Goal: Navigation & Orientation: Find specific page/section

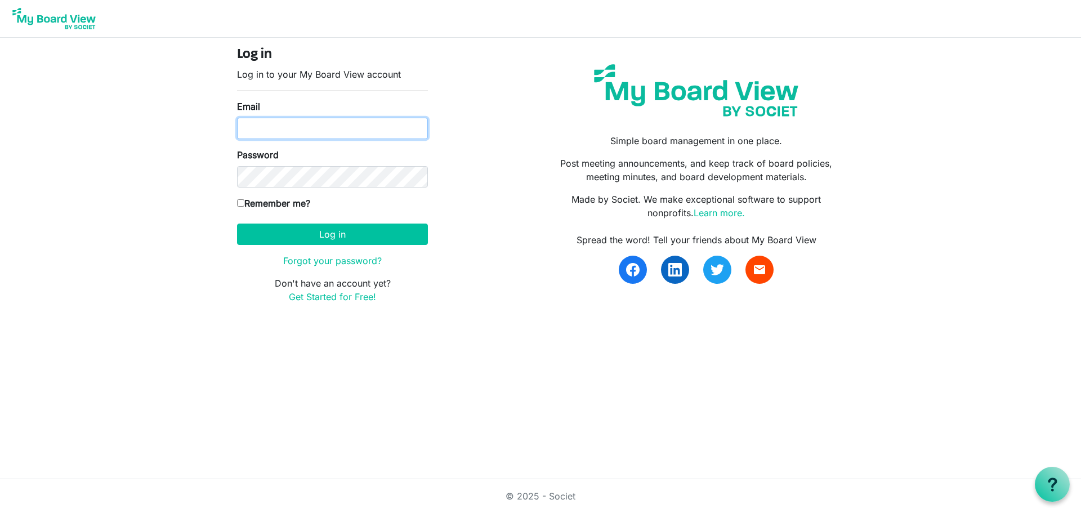
click at [297, 124] on input "Email" at bounding box center [332, 128] width 191 height 21
type input "thedgarciaagency@gmail.com"
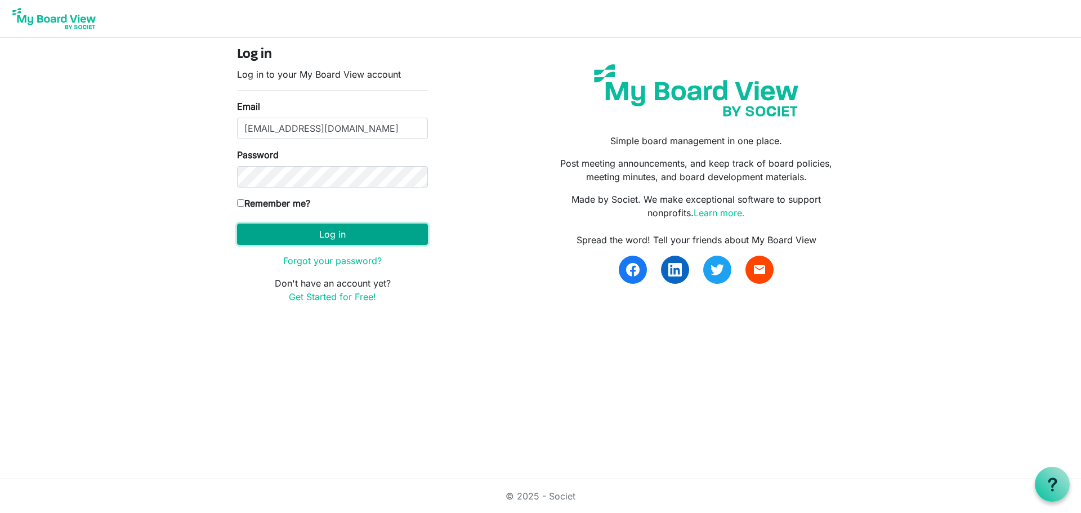
click at [404, 234] on button "Log in" at bounding box center [332, 234] width 191 height 21
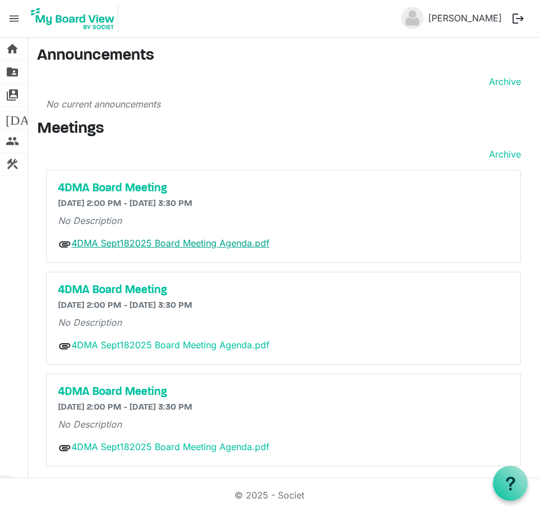
click at [227, 246] on link "4DMA Sept182025 Board Meeting Agenda.pdf" at bounding box center [171, 243] width 198 height 11
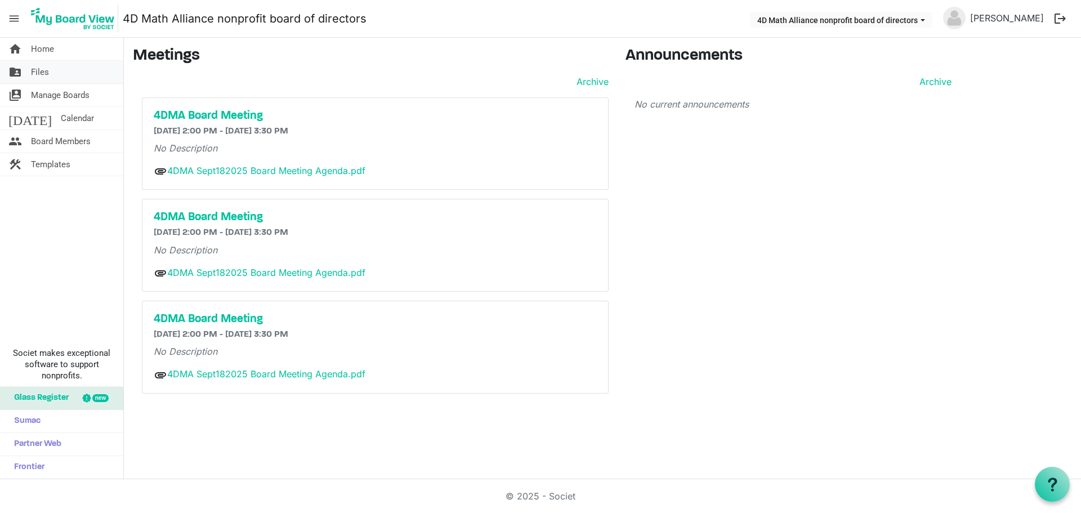
click at [64, 79] on link "folder_shared Files" at bounding box center [61, 72] width 123 height 23
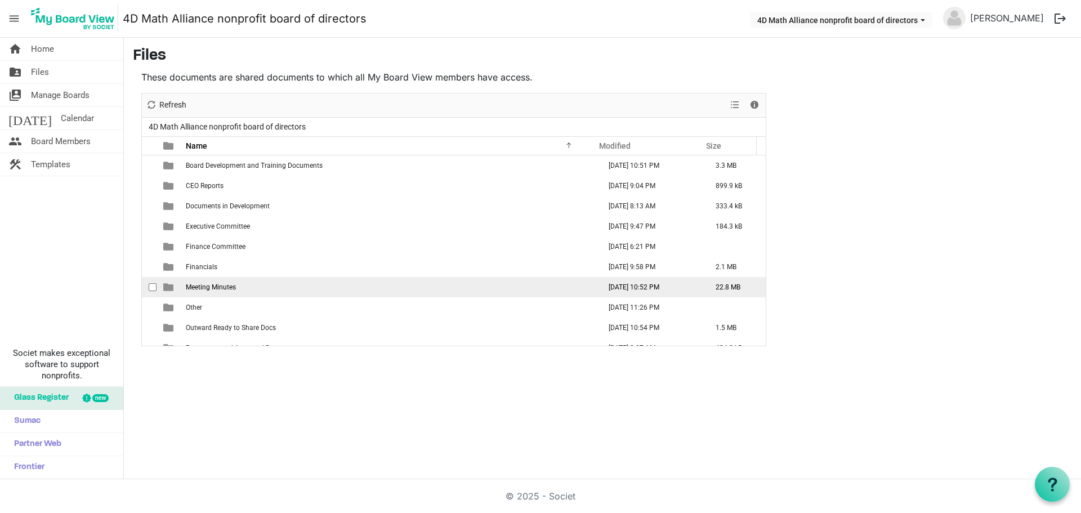
click at [252, 287] on td "Meeting Minutes" at bounding box center [389, 287] width 414 height 20
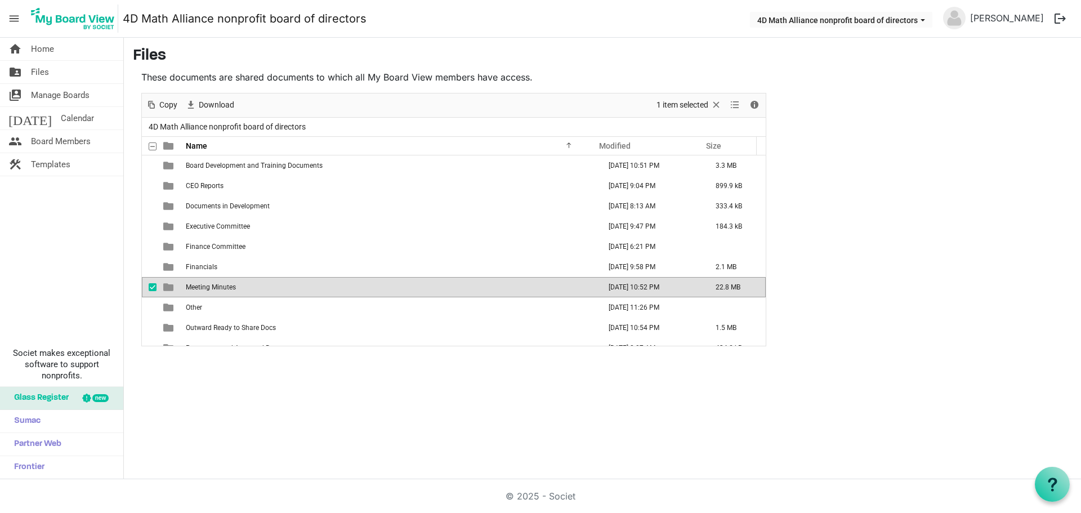
click at [252, 287] on td "Meeting Minutes" at bounding box center [389, 287] width 414 height 20
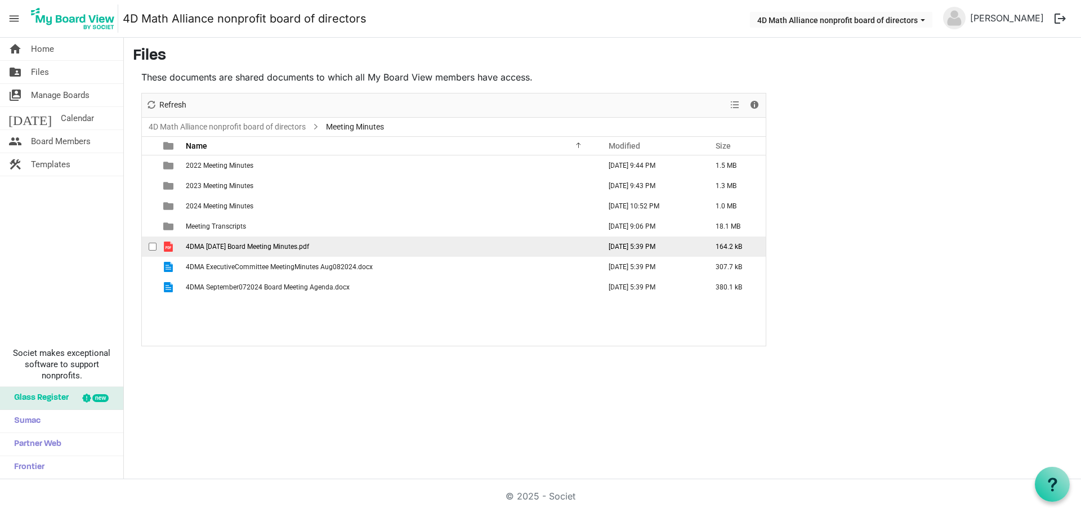
click at [309, 248] on span "4DMA [DATE] Board Meeting Minutes.pdf" at bounding box center [247, 247] width 123 height 8
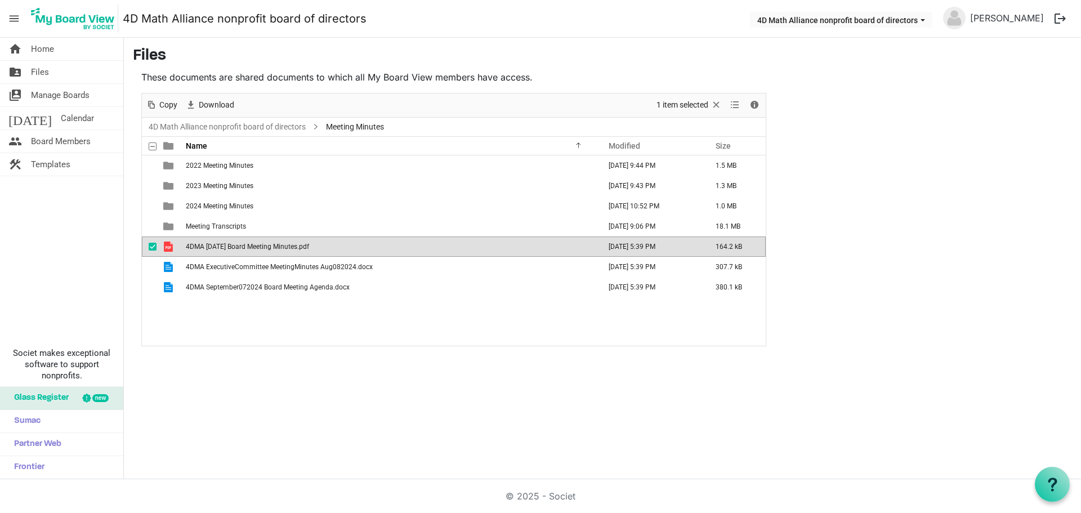
click at [309, 248] on span "4DMA [DATE] Board Meeting Minutes.pdf" at bounding box center [247, 247] width 123 height 8
click at [352, 252] on td "4DMA [DATE] Board Meeting Minutes.pdf" at bounding box center [389, 247] width 414 height 20
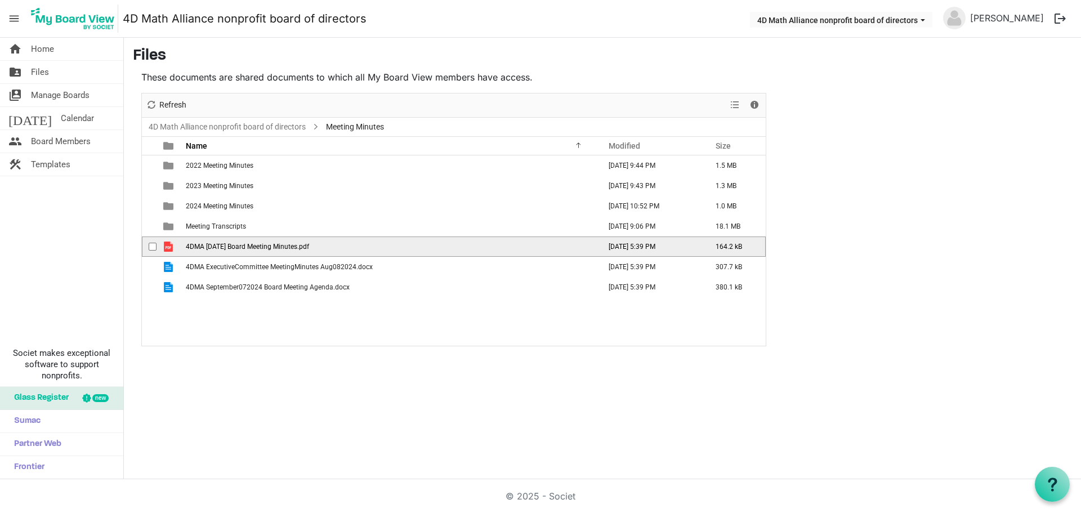
click at [352, 252] on td "4DMA [DATE] Board Meeting Minutes.pdf" at bounding box center [389, 247] width 414 height 20
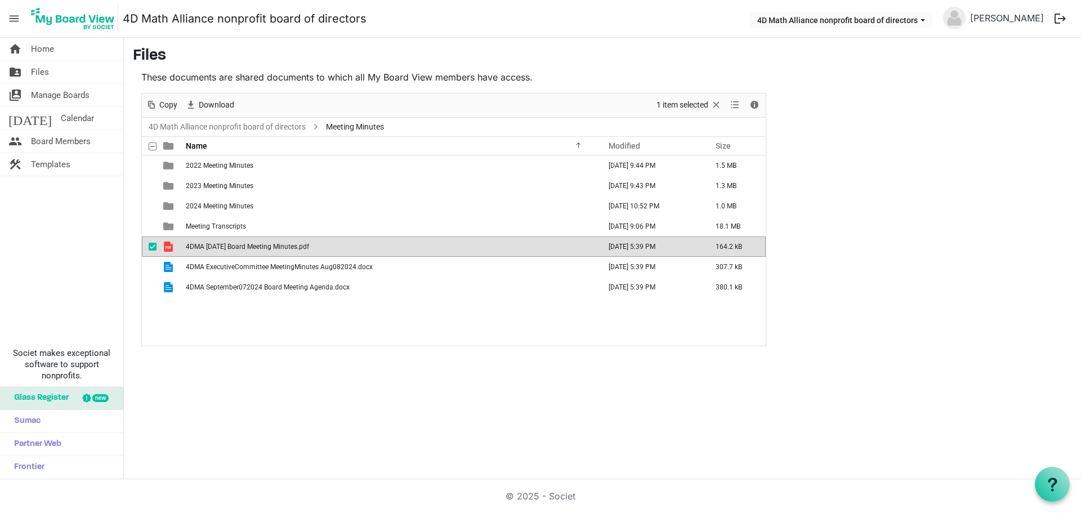
click at [352, 252] on td "4DMA [DATE] Board Meeting Minutes.pdf" at bounding box center [389, 247] width 414 height 20
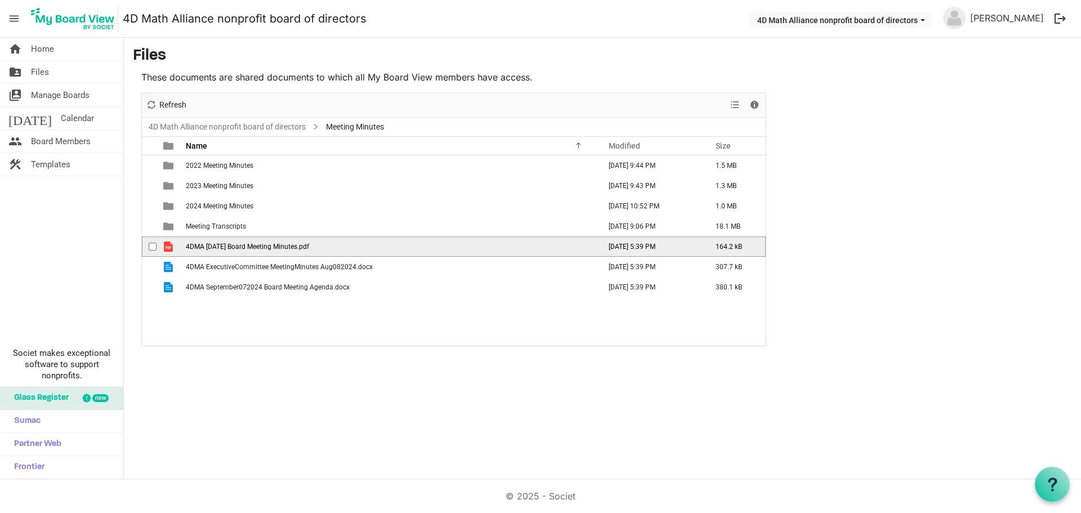
click at [352, 252] on td "4DMA [DATE] Board Meeting Minutes.pdf" at bounding box center [389, 247] width 414 height 20
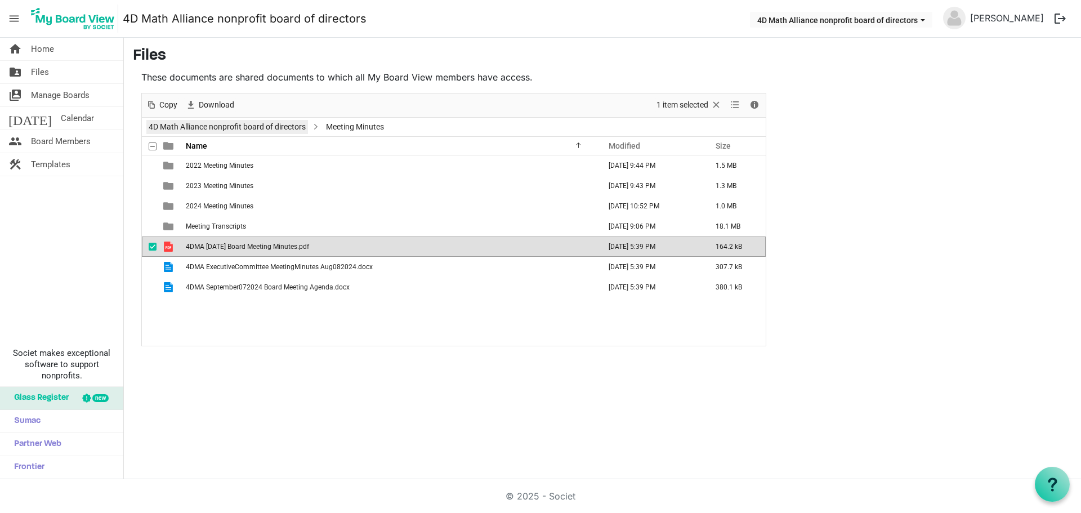
click at [260, 126] on link "4D Math Alliance nonprofit board of directors" at bounding box center [227, 127] width 162 height 14
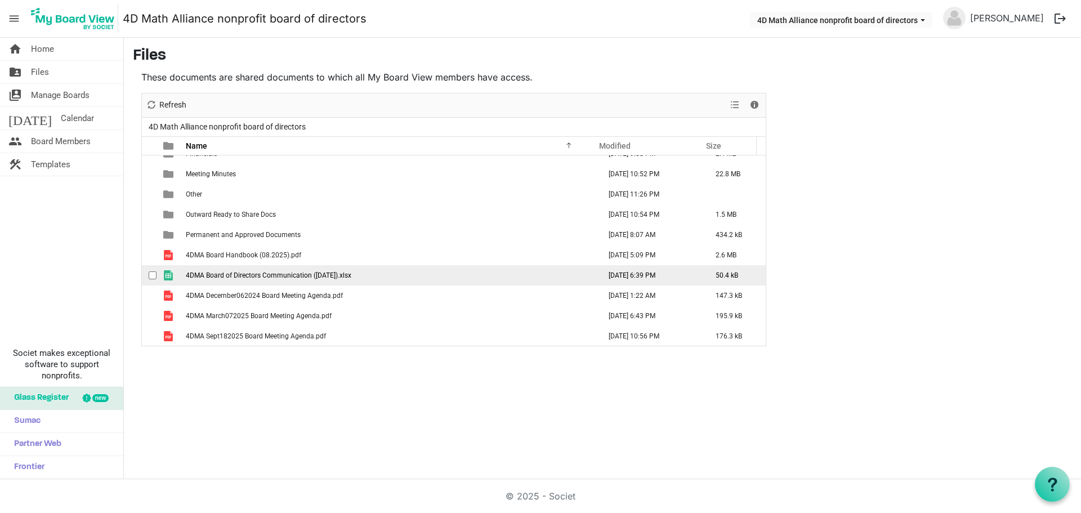
scroll to position [114, 0]
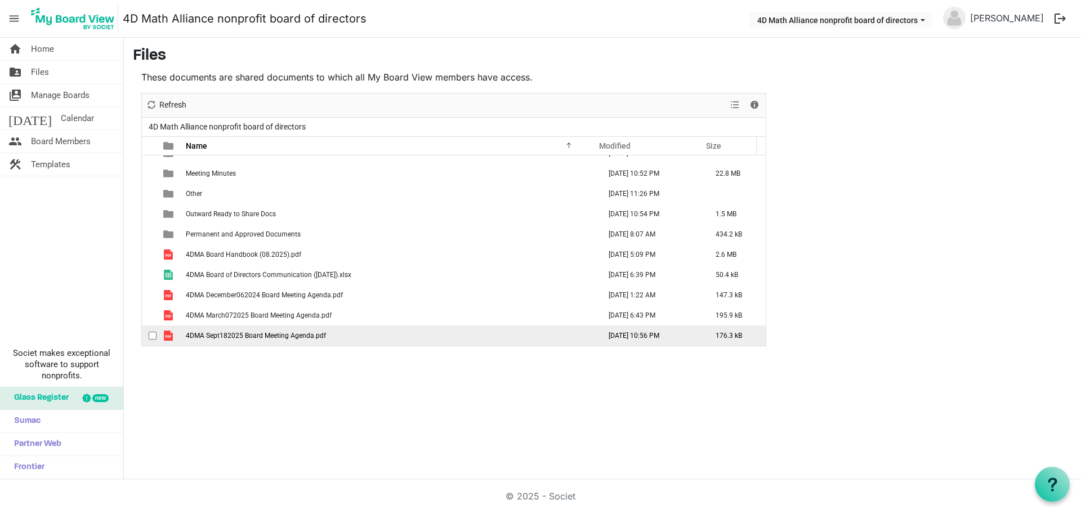
click at [266, 336] on span "4DMA Sept182025 Board Meeting Agenda.pdf" at bounding box center [256, 336] width 140 height 8
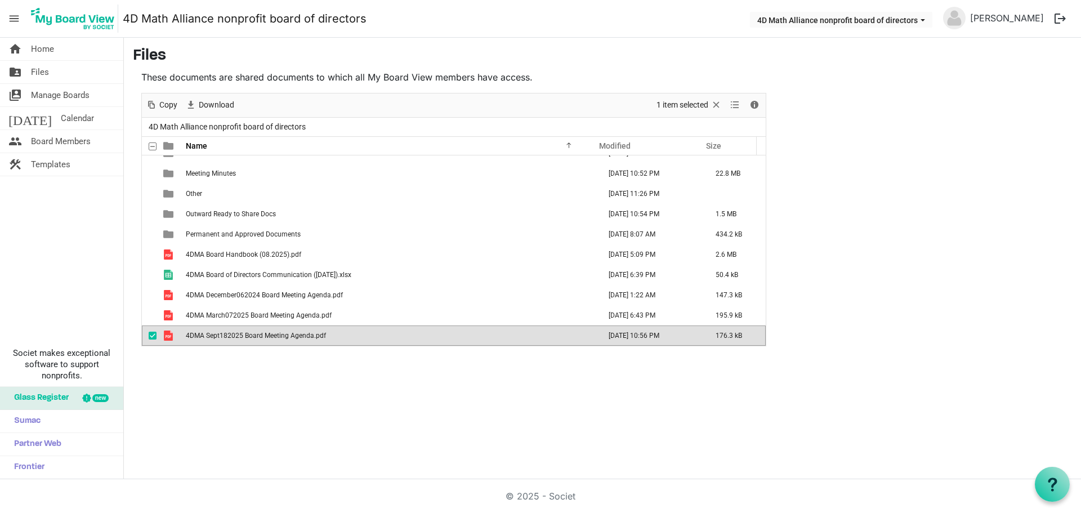
click at [266, 336] on span "4DMA Sept182025 Board Meeting Agenda.pdf" at bounding box center [256, 336] width 140 height 8
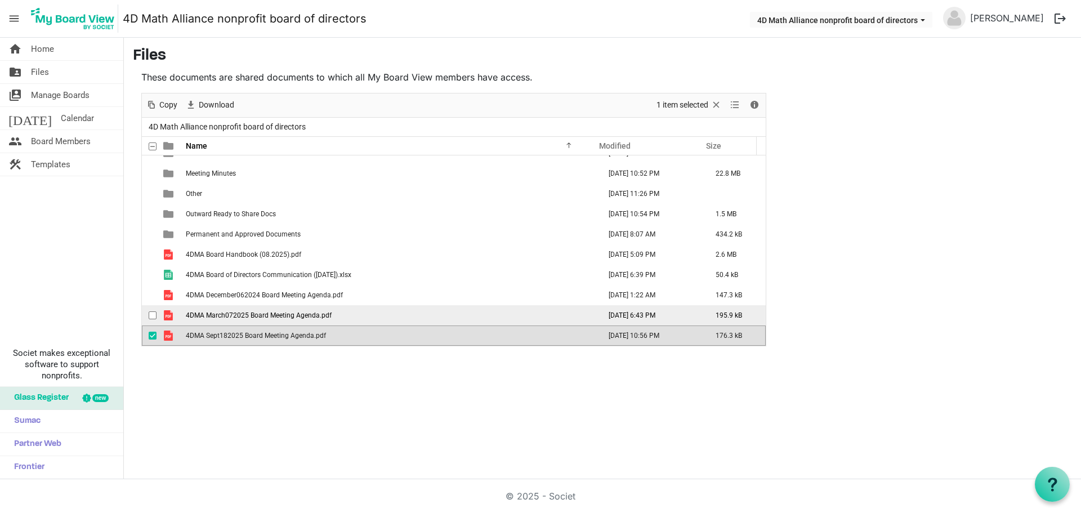
click at [309, 315] on span "4DMA March072025 Board Meeting Agenda.pdf" at bounding box center [259, 315] width 146 height 8
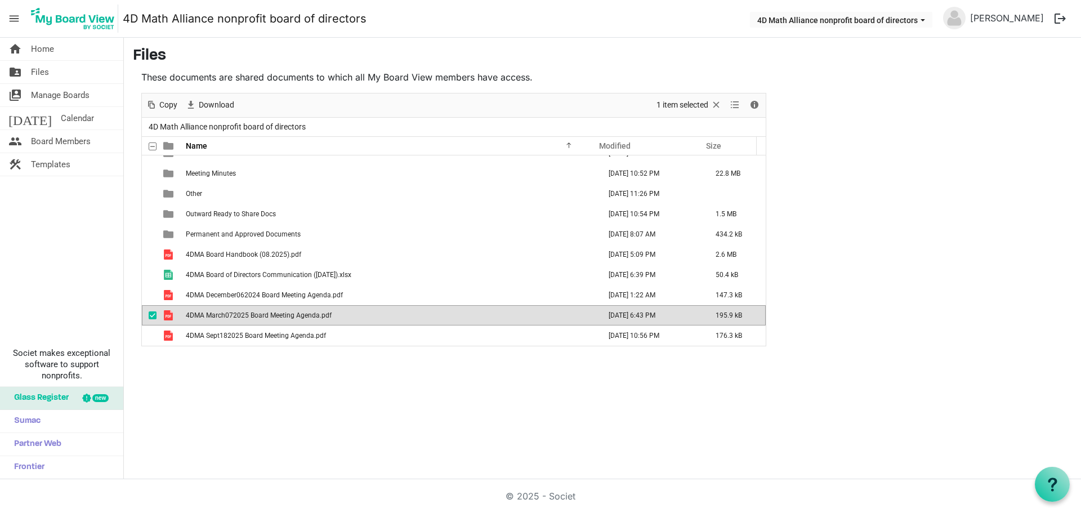
click at [309, 315] on span "4DMA March072025 Board Meeting Agenda.pdf" at bounding box center [259, 315] width 146 height 8
click at [61, 121] on span "Calendar" at bounding box center [77, 118] width 33 height 23
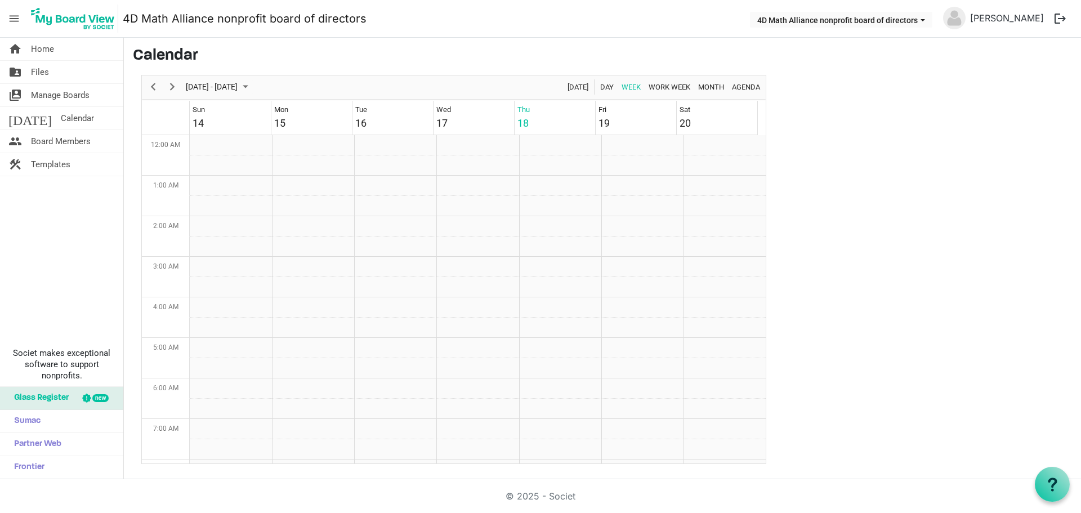
scroll to position [365, 0]
click at [76, 96] on span "Manage Boards" at bounding box center [60, 95] width 59 height 23
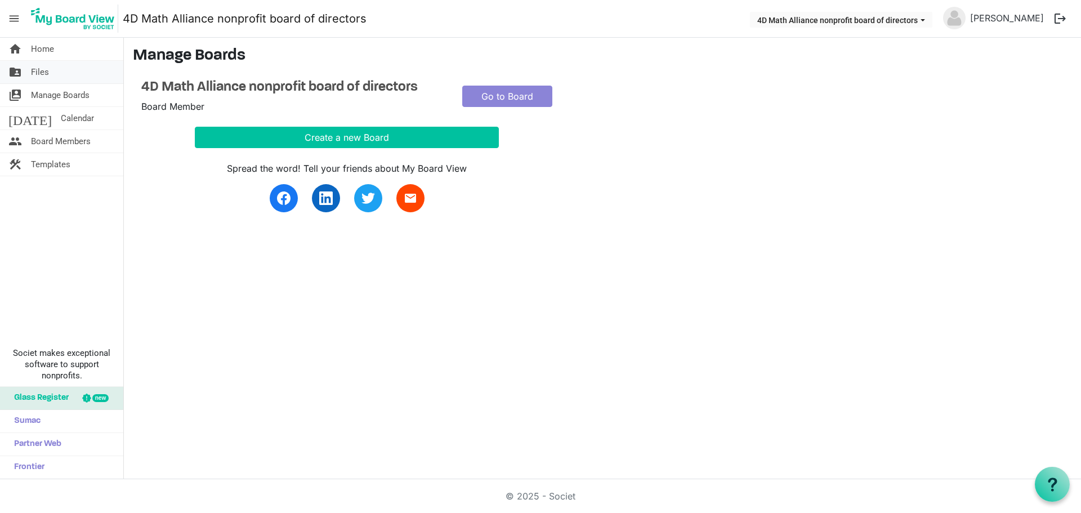
click at [66, 79] on link "folder_shared Files" at bounding box center [61, 72] width 123 height 23
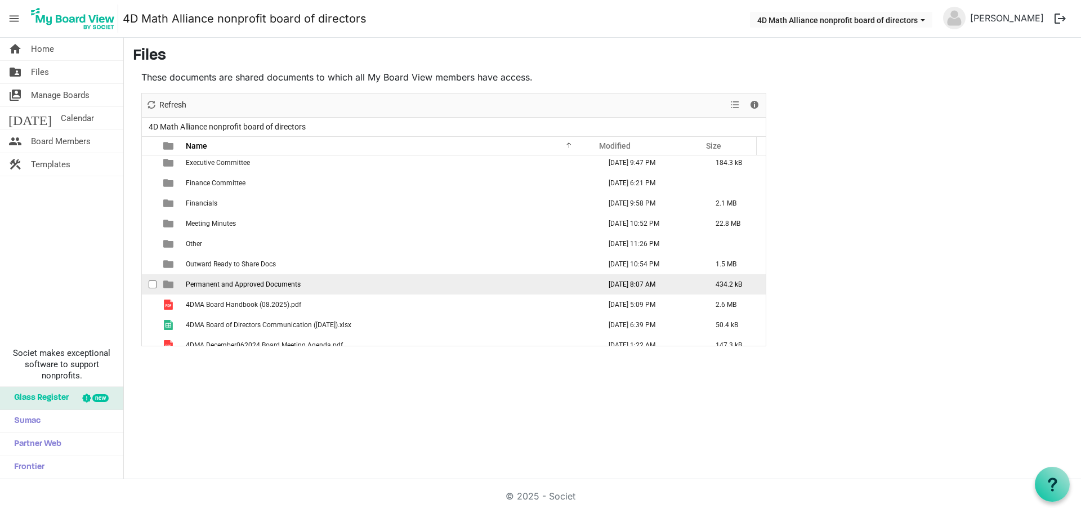
scroll to position [114, 0]
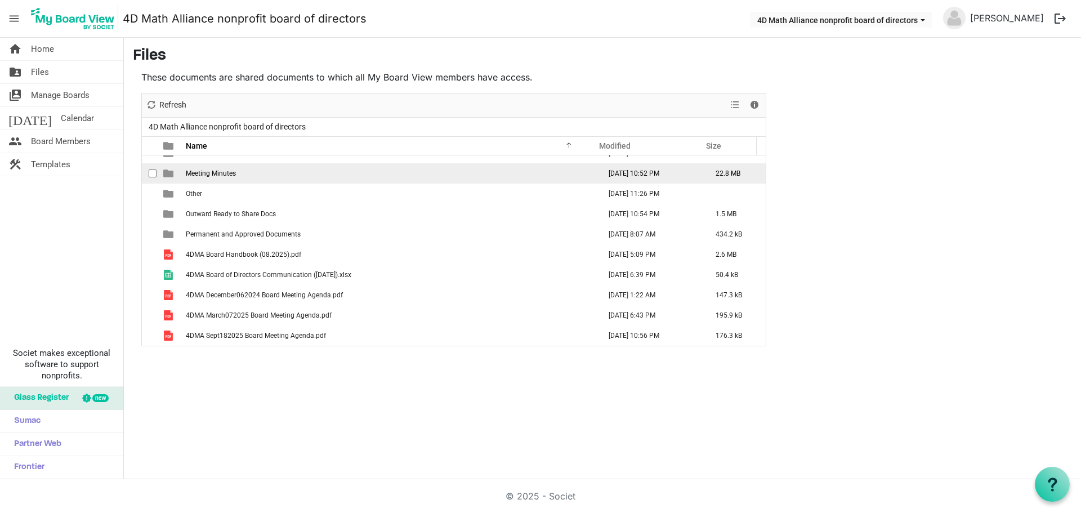
click at [277, 173] on td "Meeting Minutes" at bounding box center [389, 173] width 414 height 20
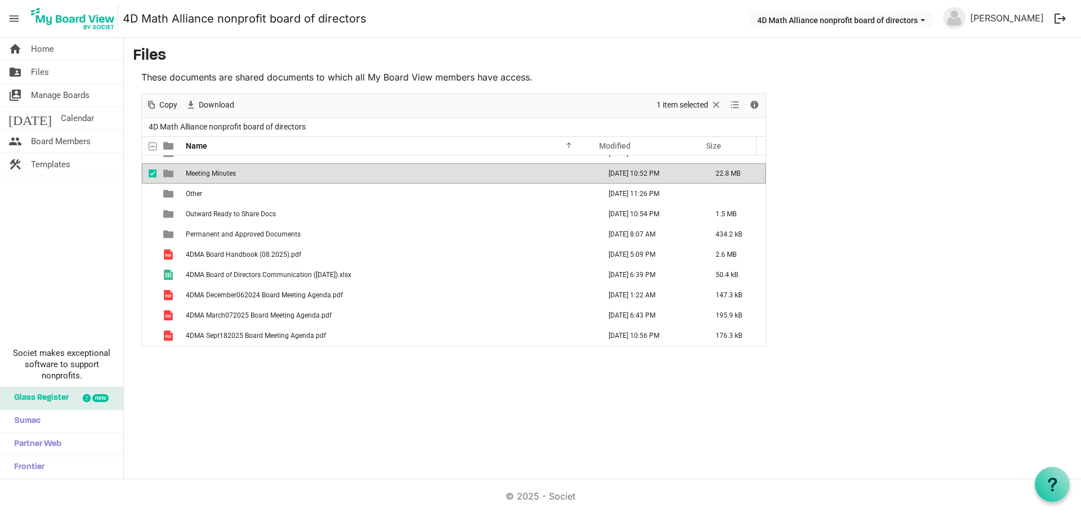
click at [277, 173] on td "Meeting Minutes" at bounding box center [389, 173] width 414 height 20
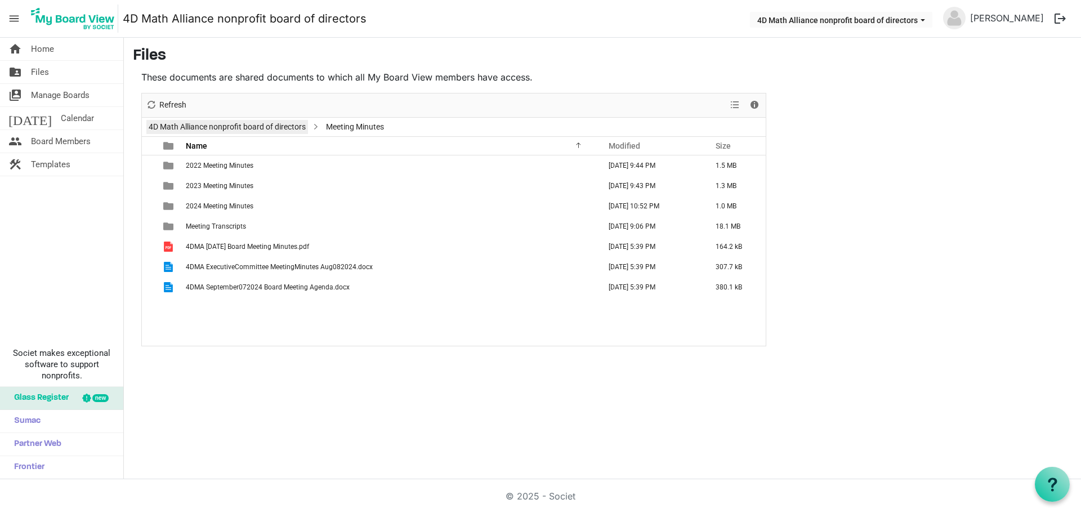
click at [268, 126] on link "4D Math Alliance nonprofit board of directors" at bounding box center [227, 127] width 162 height 14
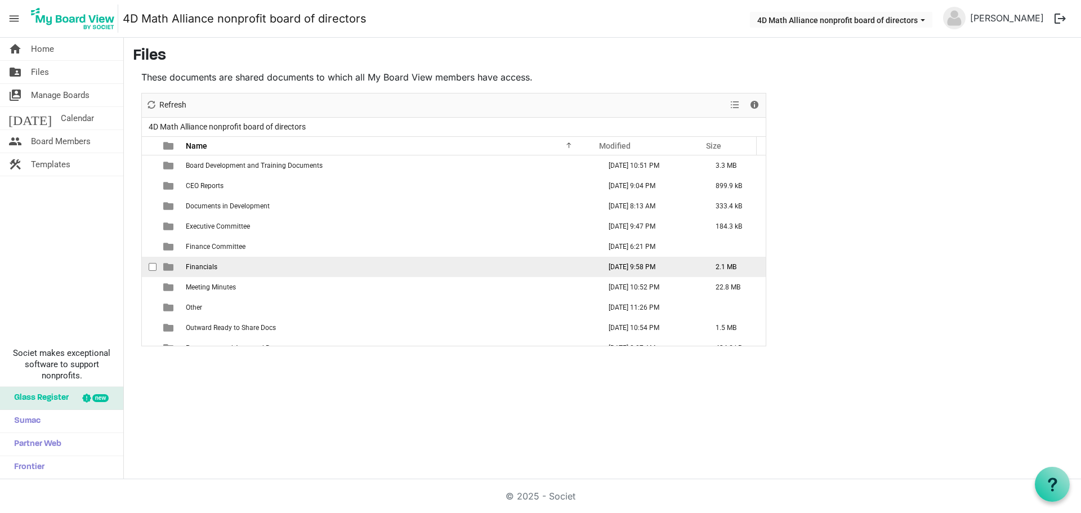
click at [274, 272] on td "Financials" at bounding box center [389, 267] width 414 height 20
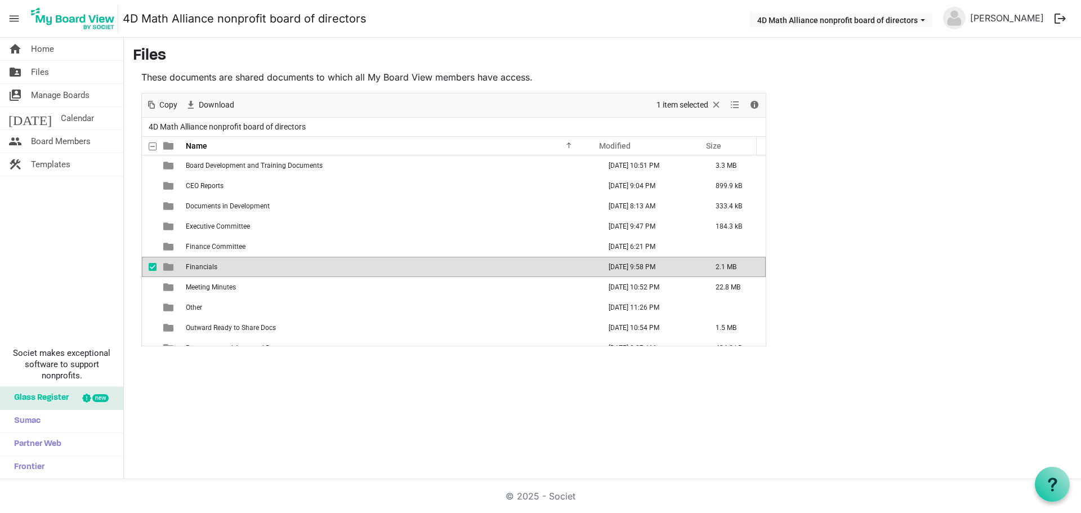
click at [274, 272] on td "Financials" at bounding box center [389, 267] width 414 height 20
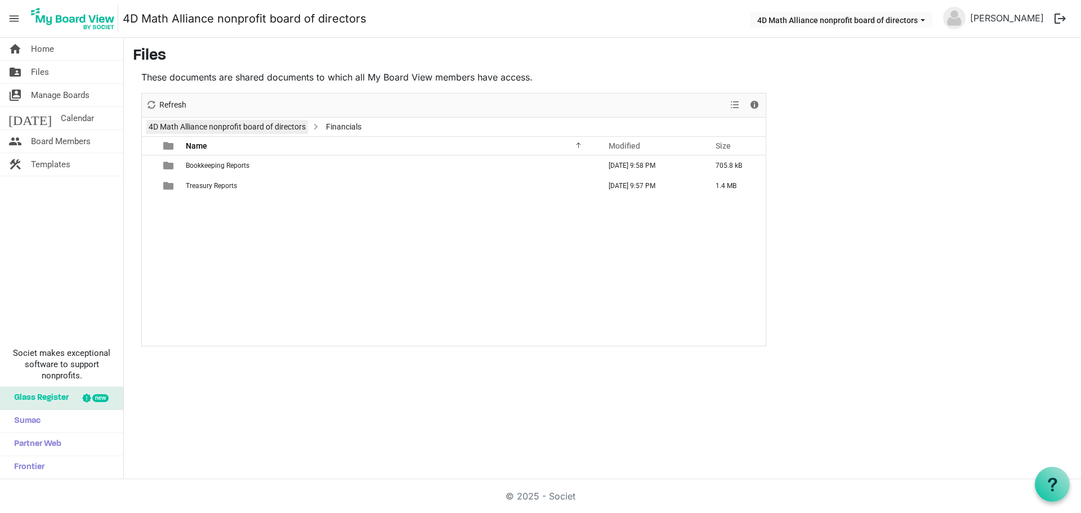
click at [255, 133] on link "4D Math Alliance nonprofit board of directors" at bounding box center [227, 127] width 162 height 14
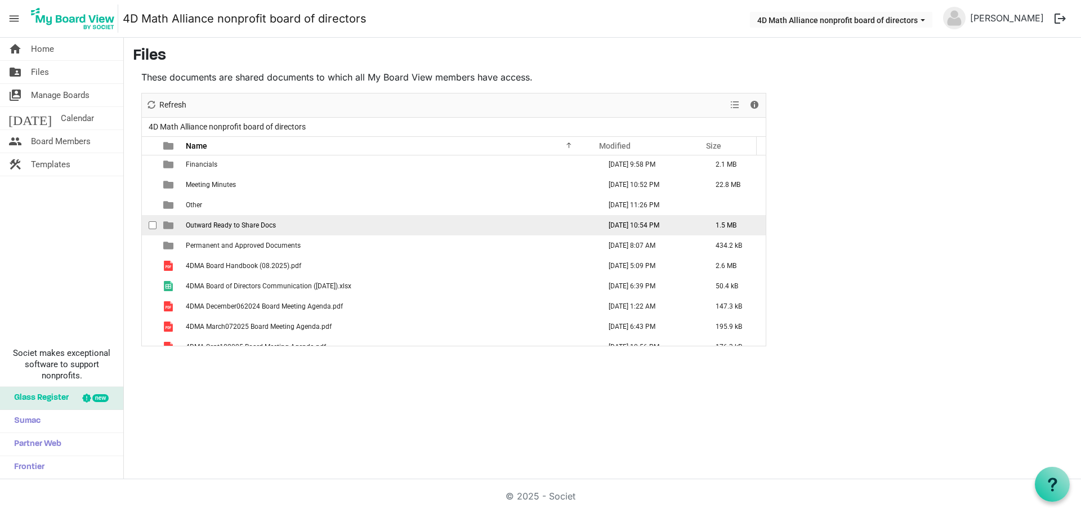
scroll to position [114, 0]
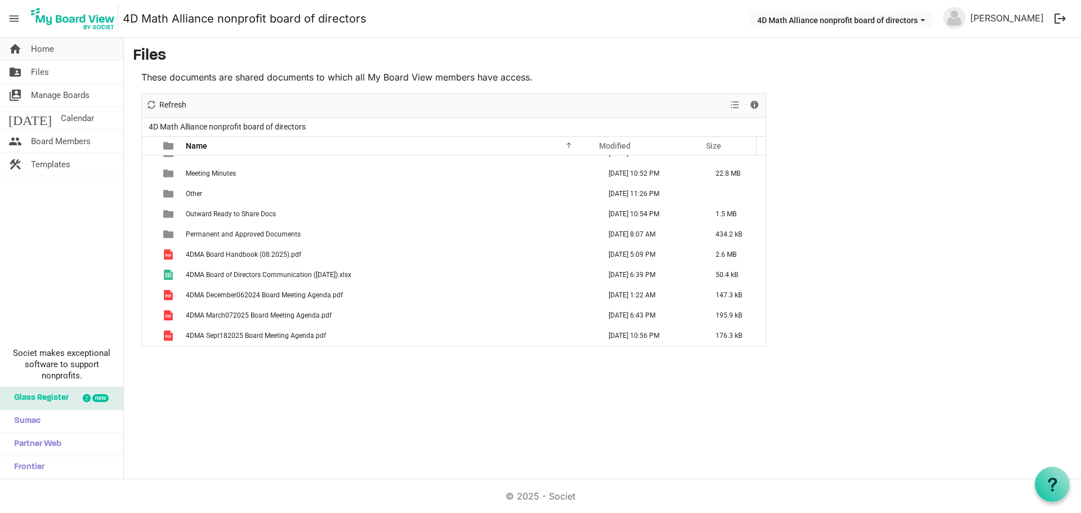
click at [56, 51] on link "home Home" at bounding box center [61, 49] width 123 height 23
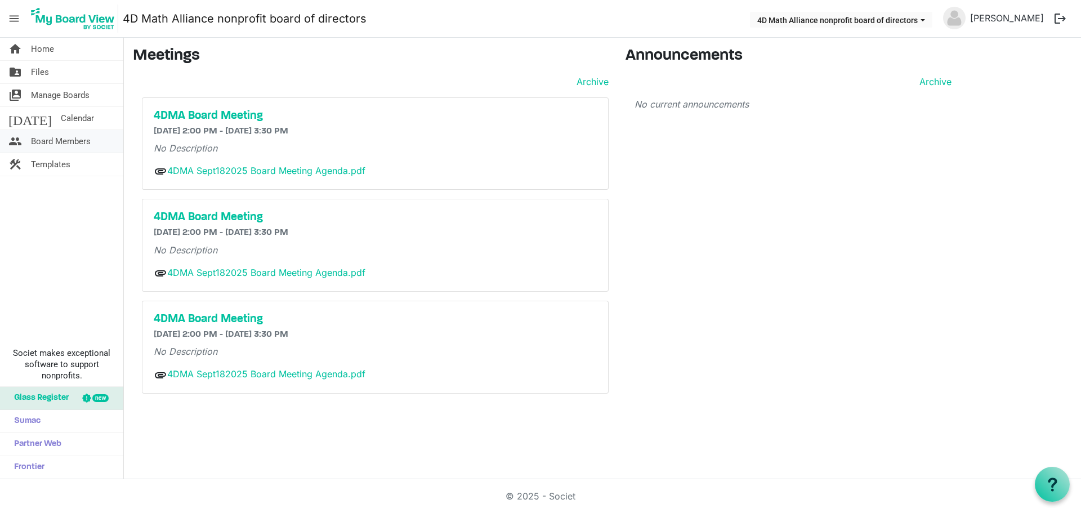
click at [90, 138] on span "Board Members" at bounding box center [61, 141] width 60 height 23
